Goal: Task Accomplishment & Management: Use online tool/utility

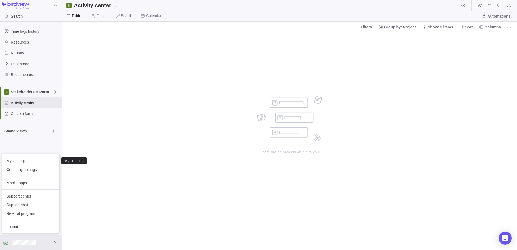
click at [17, 159] on span "My settings" at bounding box center [30, 160] width 49 height 5
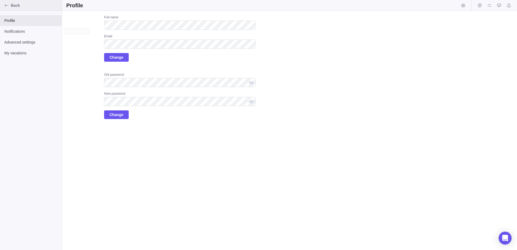
click at [7, 4] on icon "Back" at bounding box center [6, 5] width 4 height 4
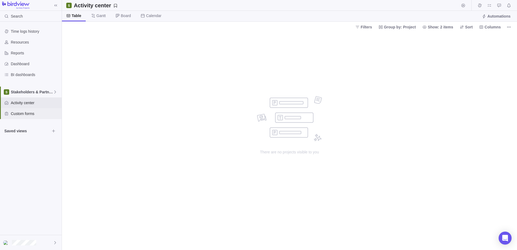
click at [25, 115] on span "Custom forms" at bounding box center [35, 113] width 49 height 5
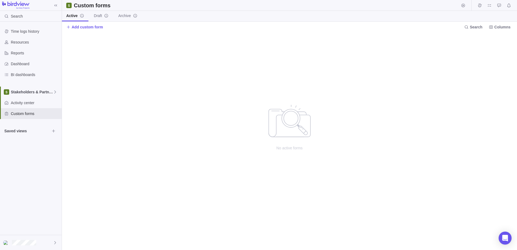
click at [80, 27] on span "Add custom form" at bounding box center [87, 26] width 31 height 5
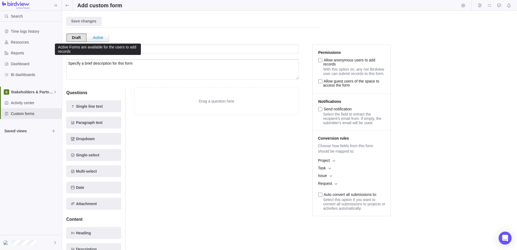
click at [96, 36] on div "Active" at bounding box center [98, 38] width 21 height 8
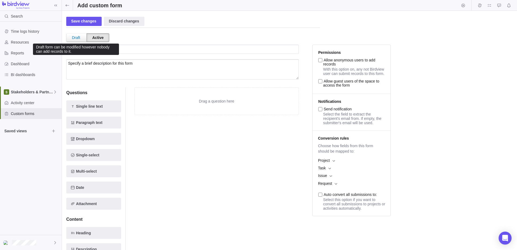
click at [79, 37] on div "Draft" at bounding box center [75, 38] width 19 height 8
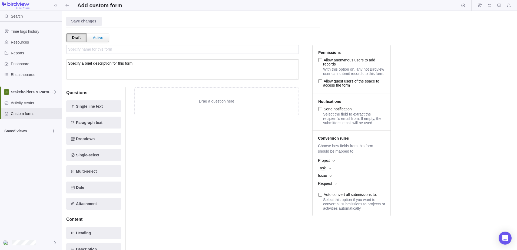
click at [18, 234] on div "Time logs history Resources Reports Dashboard BI dashboards Stakeholders & Part…" at bounding box center [31, 128] width 62 height 213
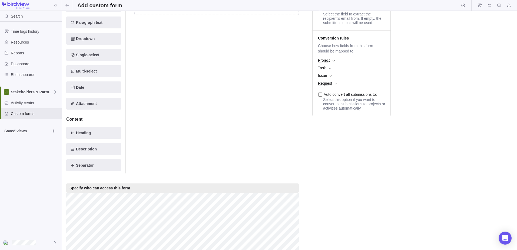
scroll to position [122, 0]
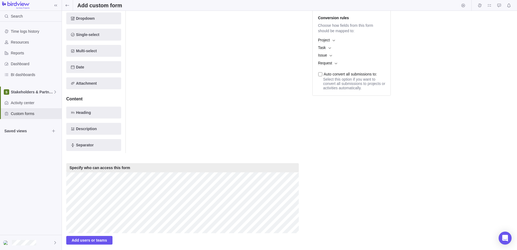
click at [39, 241] on div at bounding box center [31, 242] width 62 height 15
click at [174, 126] on body "Search Time logs history Resources Reports Dashboard BI dashboards Stakeholders…" at bounding box center [258, 125] width 517 height 250
click at [43, 92] on span "Stakeholders & Partnerships" at bounding box center [32, 91] width 42 height 5
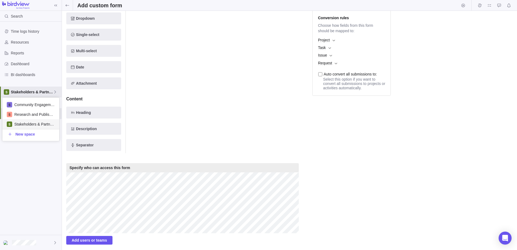
scroll to position [39, 53]
click at [64, 3] on body "Search Time logs history Resources Reports Dashboard BI dashboards Stakeholders…" at bounding box center [258, 125] width 517 height 250
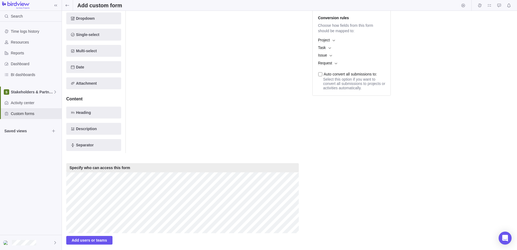
click at [68, 5] on icon at bounding box center [67, 5] width 4 height 4
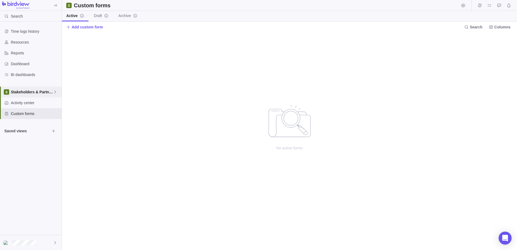
click at [28, 93] on span "Stakeholders & Partnerships" at bounding box center [32, 91] width 42 height 5
click at [36, 106] on span "Community Engagement" at bounding box center [34, 104] width 41 height 5
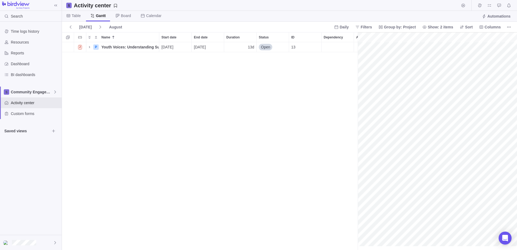
click at [122, 15] on span "Board" at bounding box center [126, 15] width 10 height 5
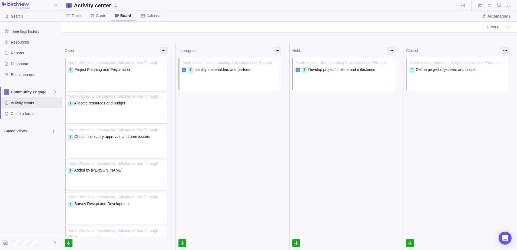
click at [70, 15] on icon at bounding box center [68, 16] width 4 height 4
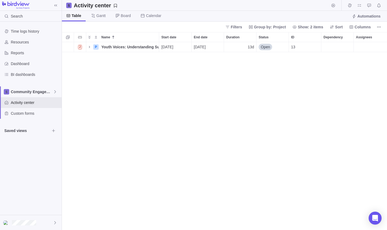
scroll to position [184, 321]
